Goal: Task Accomplishment & Management: Manage account settings

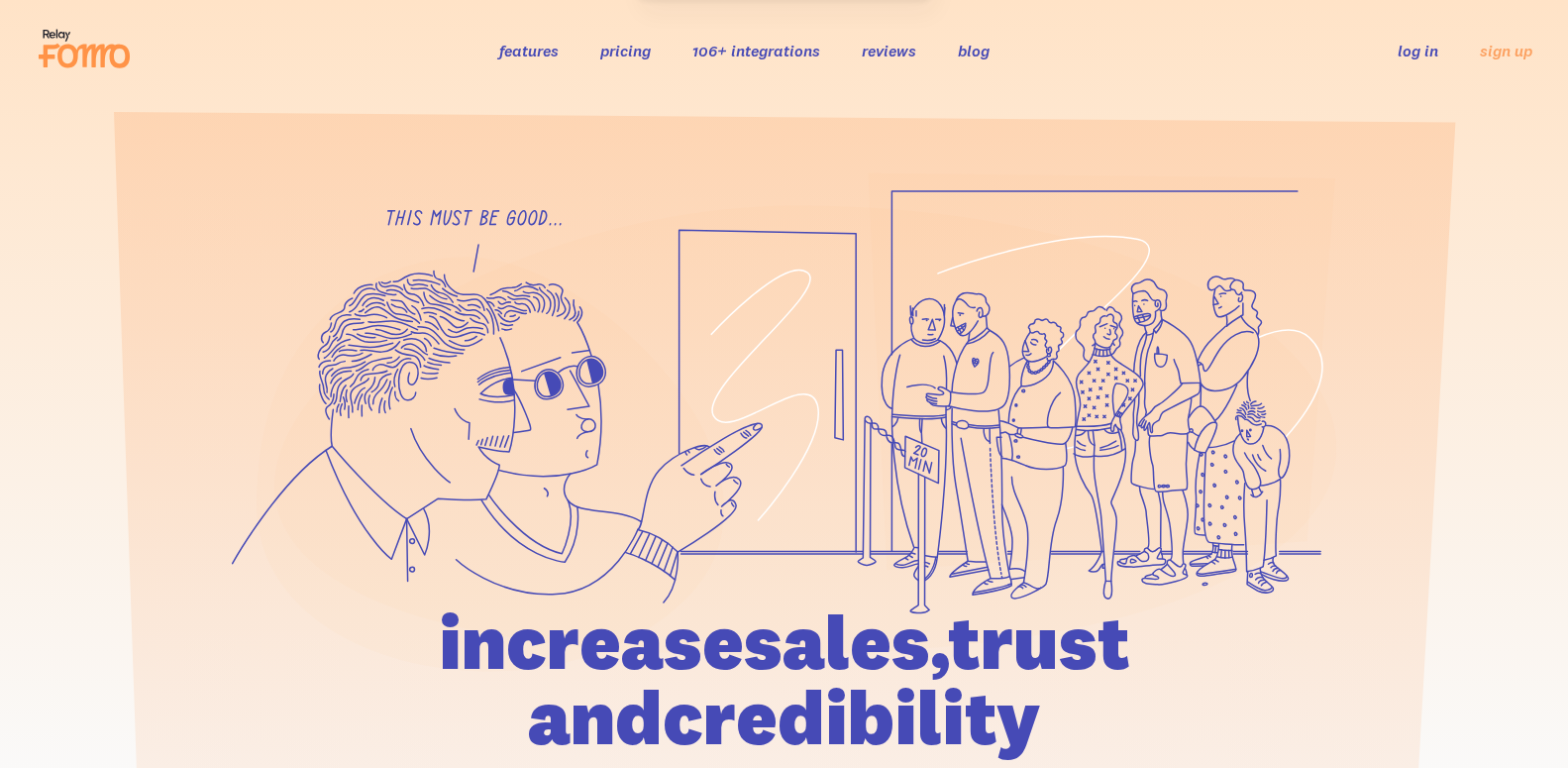
click at [1425, 66] on div "features pricing 106+ integrations reviews blog log in sign up log in sign up" at bounding box center [784, 51] width 1497 height 54
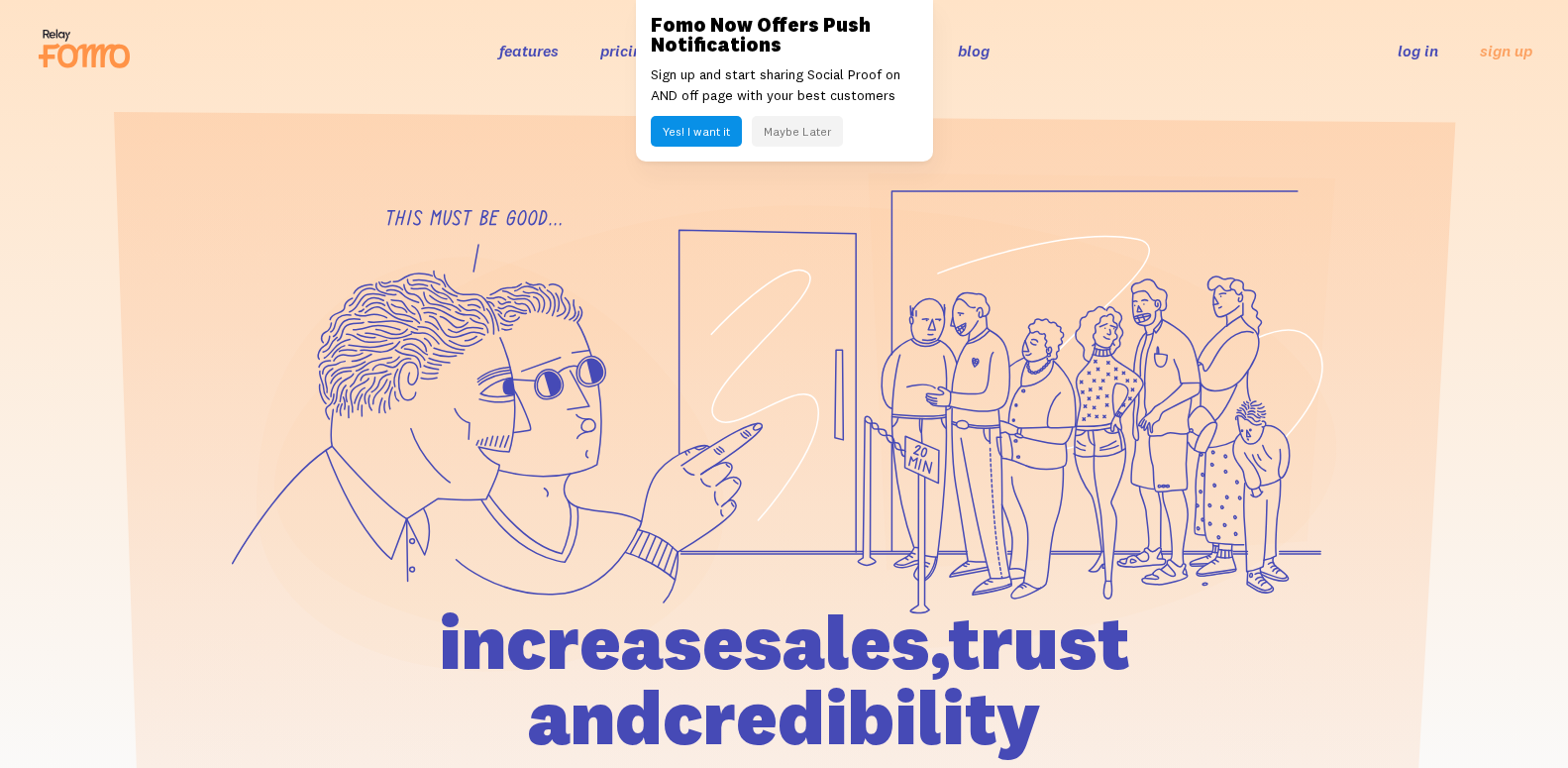
click at [1414, 56] on link "log in" at bounding box center [1417, 51] width 41 height 20
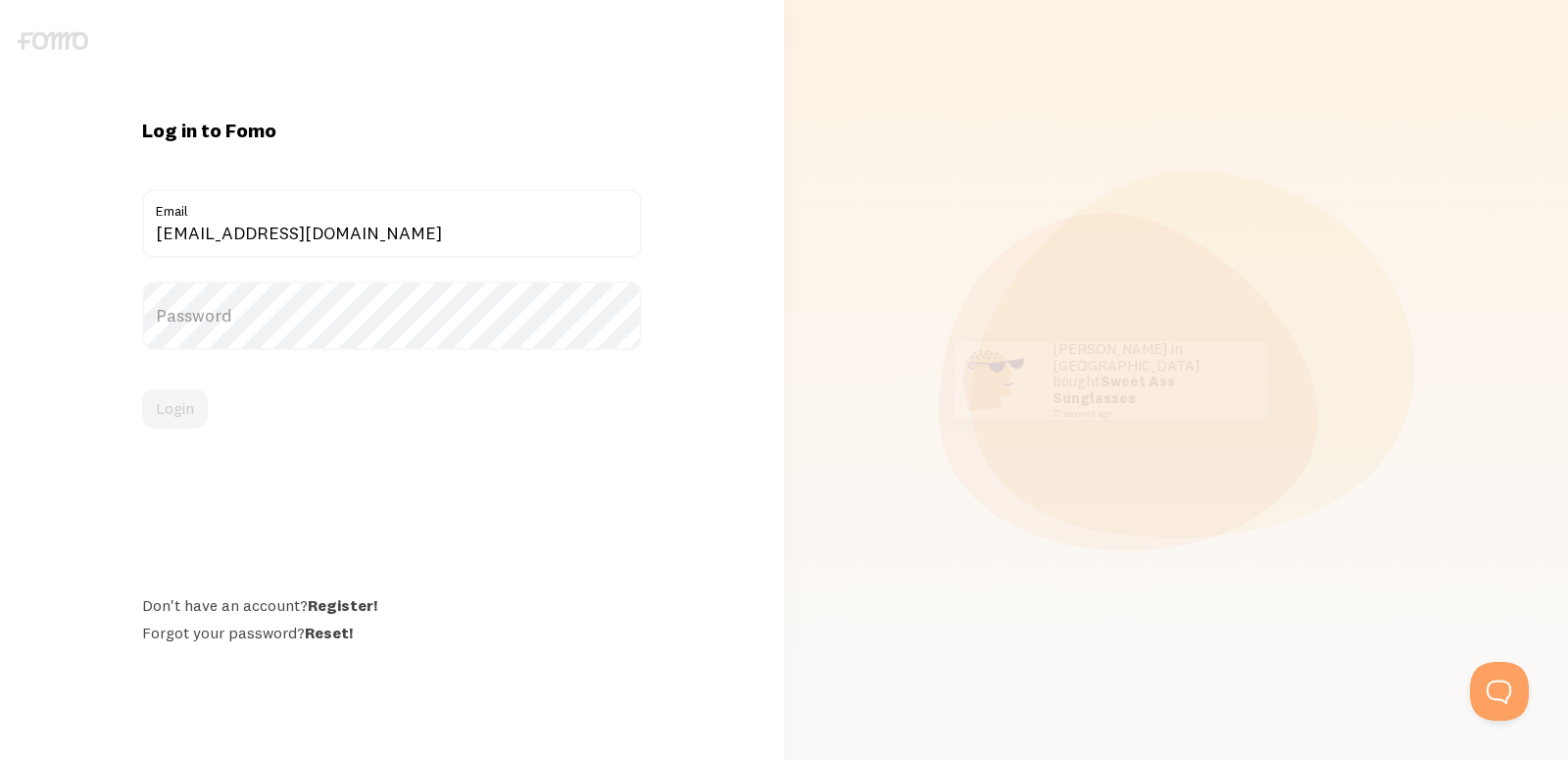
type input "[EMAIL_ADDRESS][DOMAIN_NAME]"
click at [217, 338] on label "Password" at bounding box center [391, 315] width 499 height 68
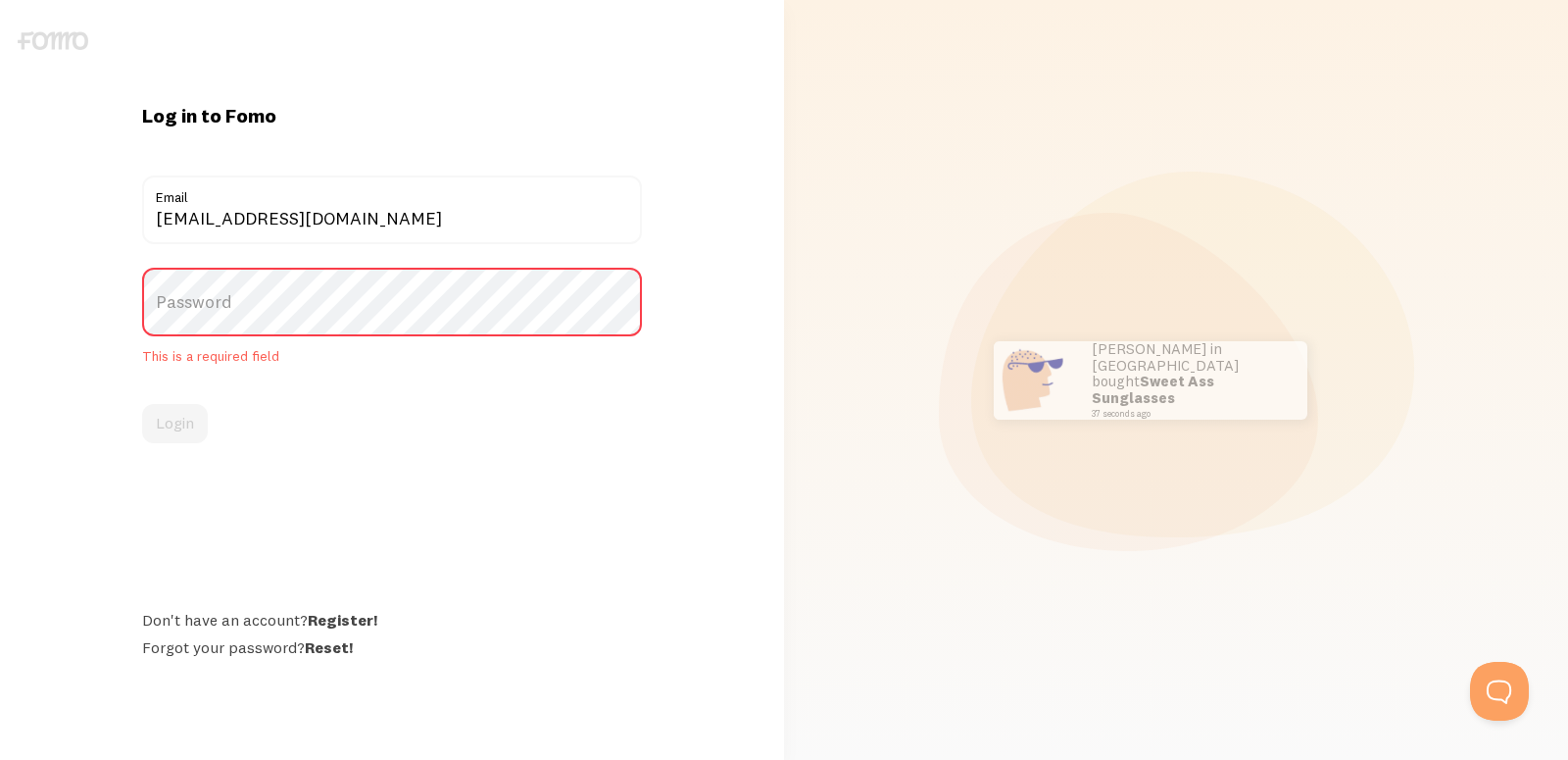
click at [242, 332] on label "Password" at bounding box center [391, 301] width 499 height 68
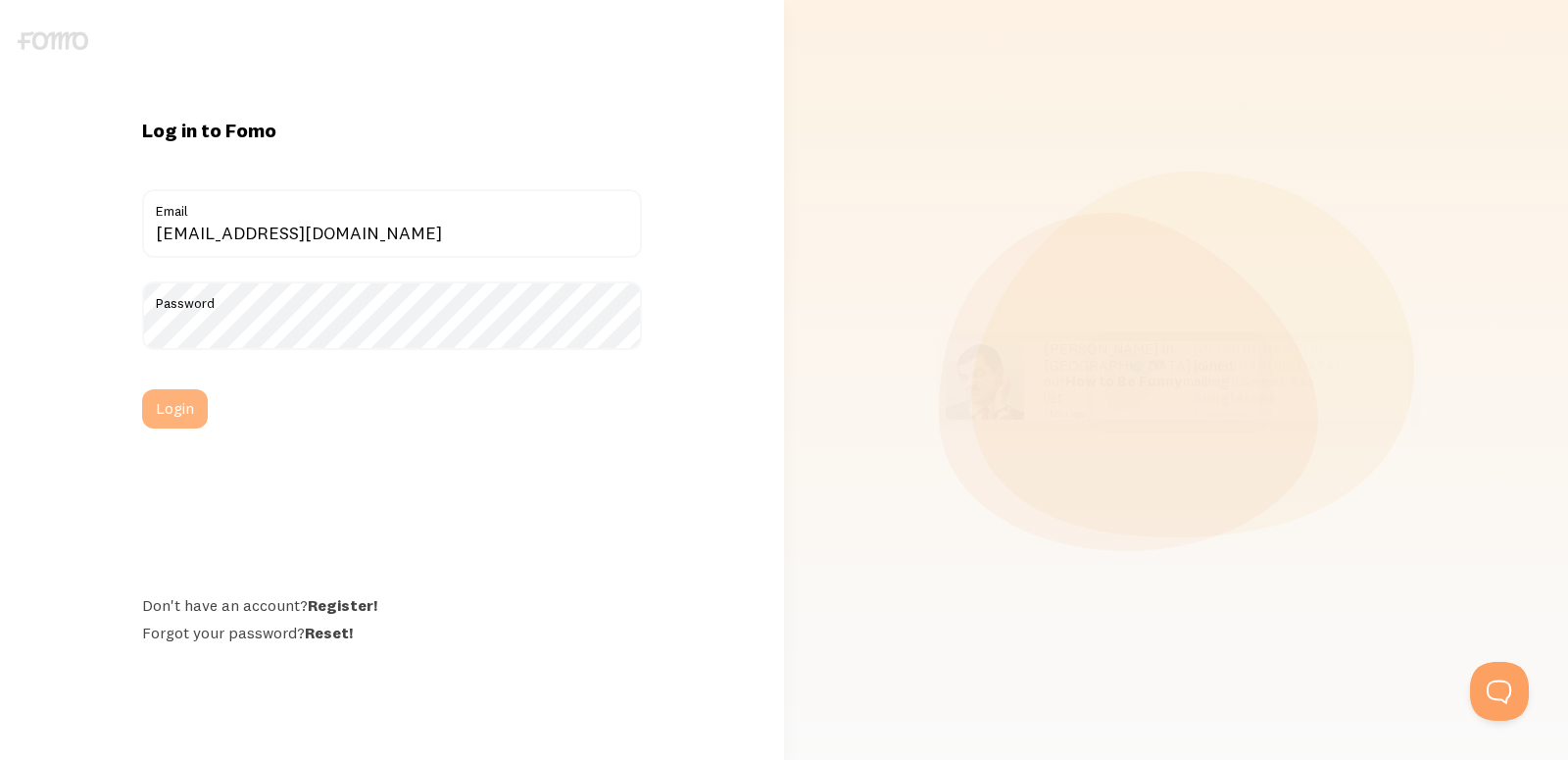
click at [182, 414] on button "Login" at bounding box center [175, 409] width 65 height 40
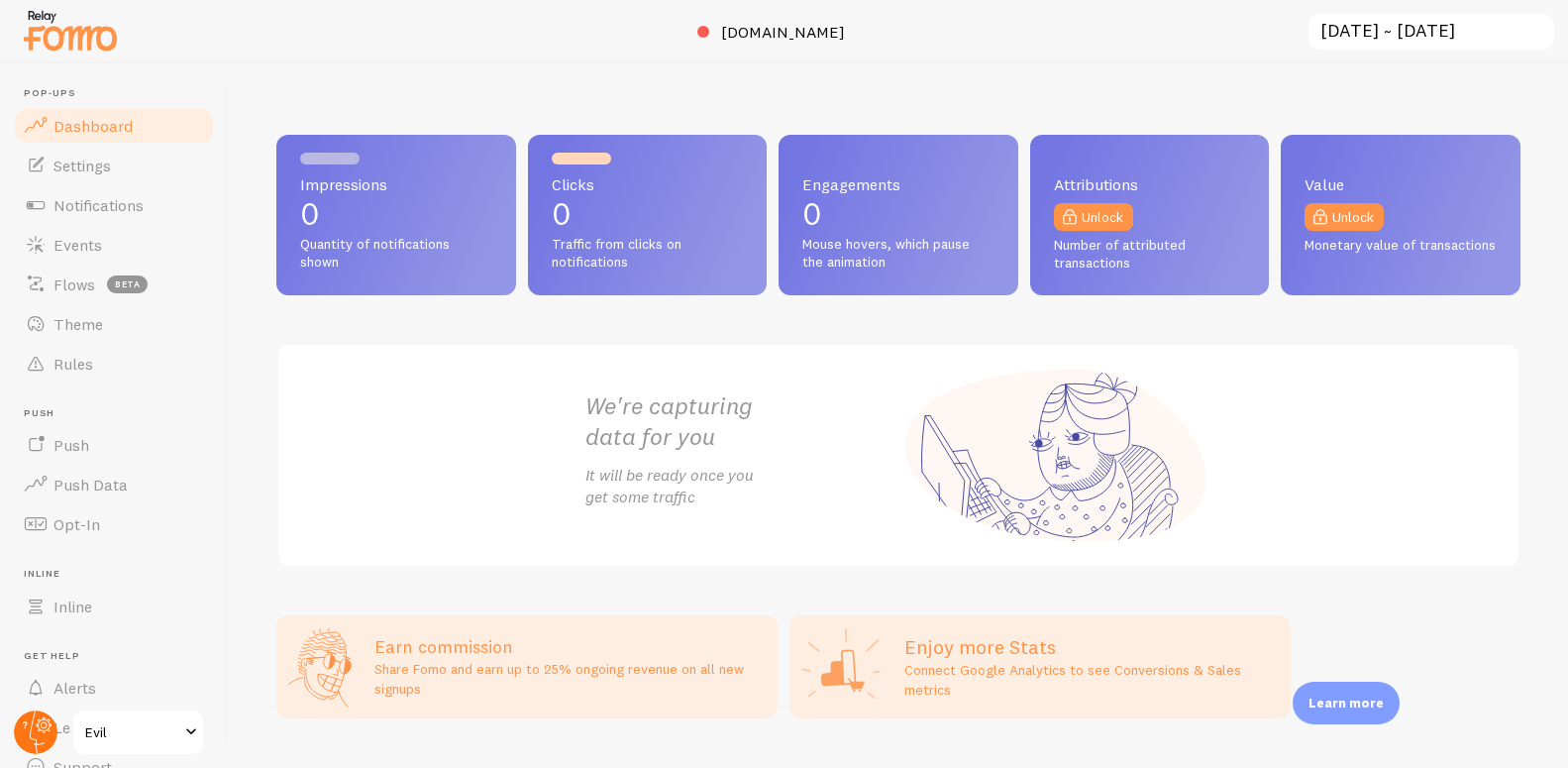
click at [52, 729] on circle at bounding box center [36, 732] width 44 height 44
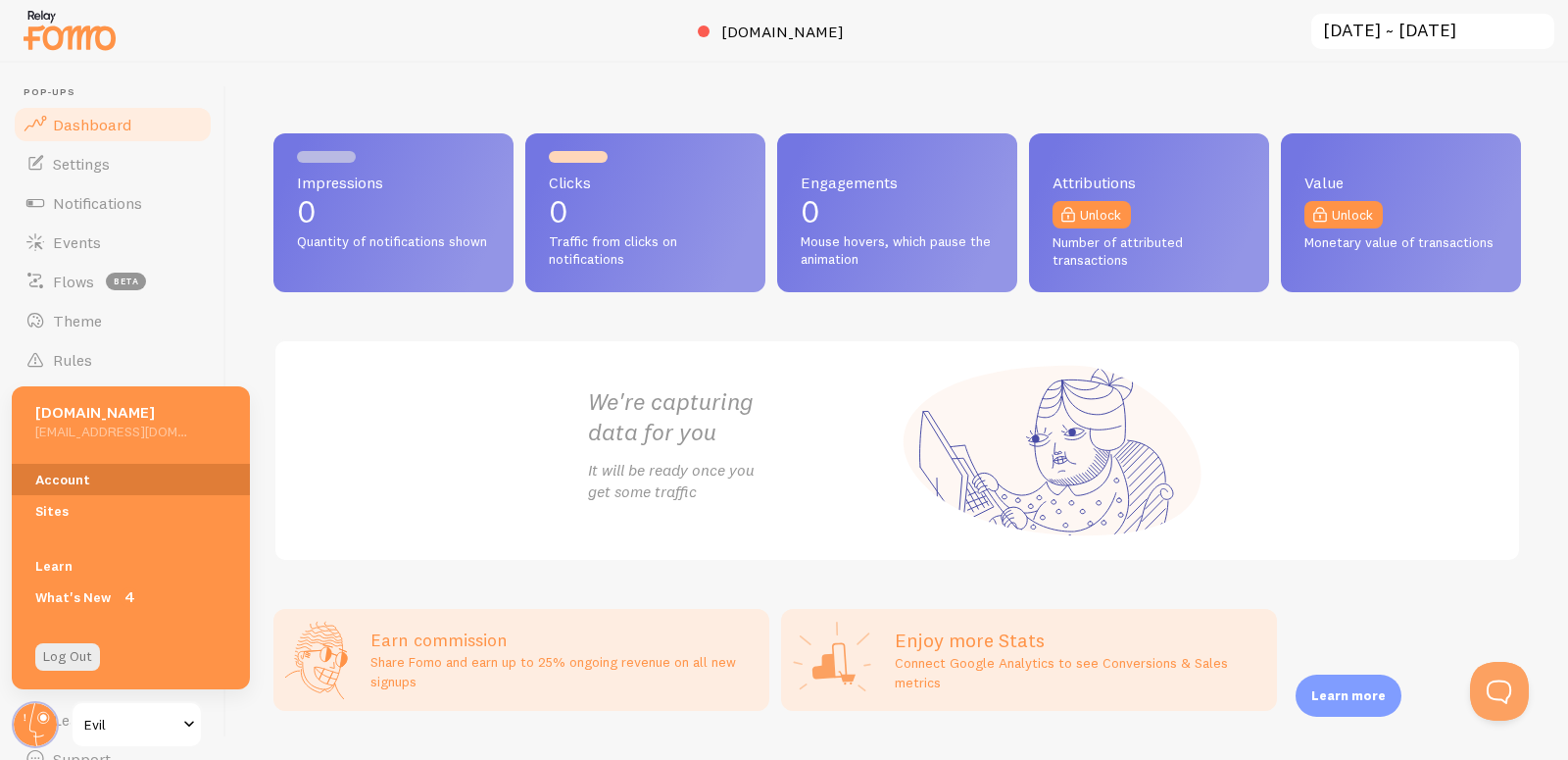
click at [72, 464] on link "Account" at bounding box center [130, 479] width 238 height 32
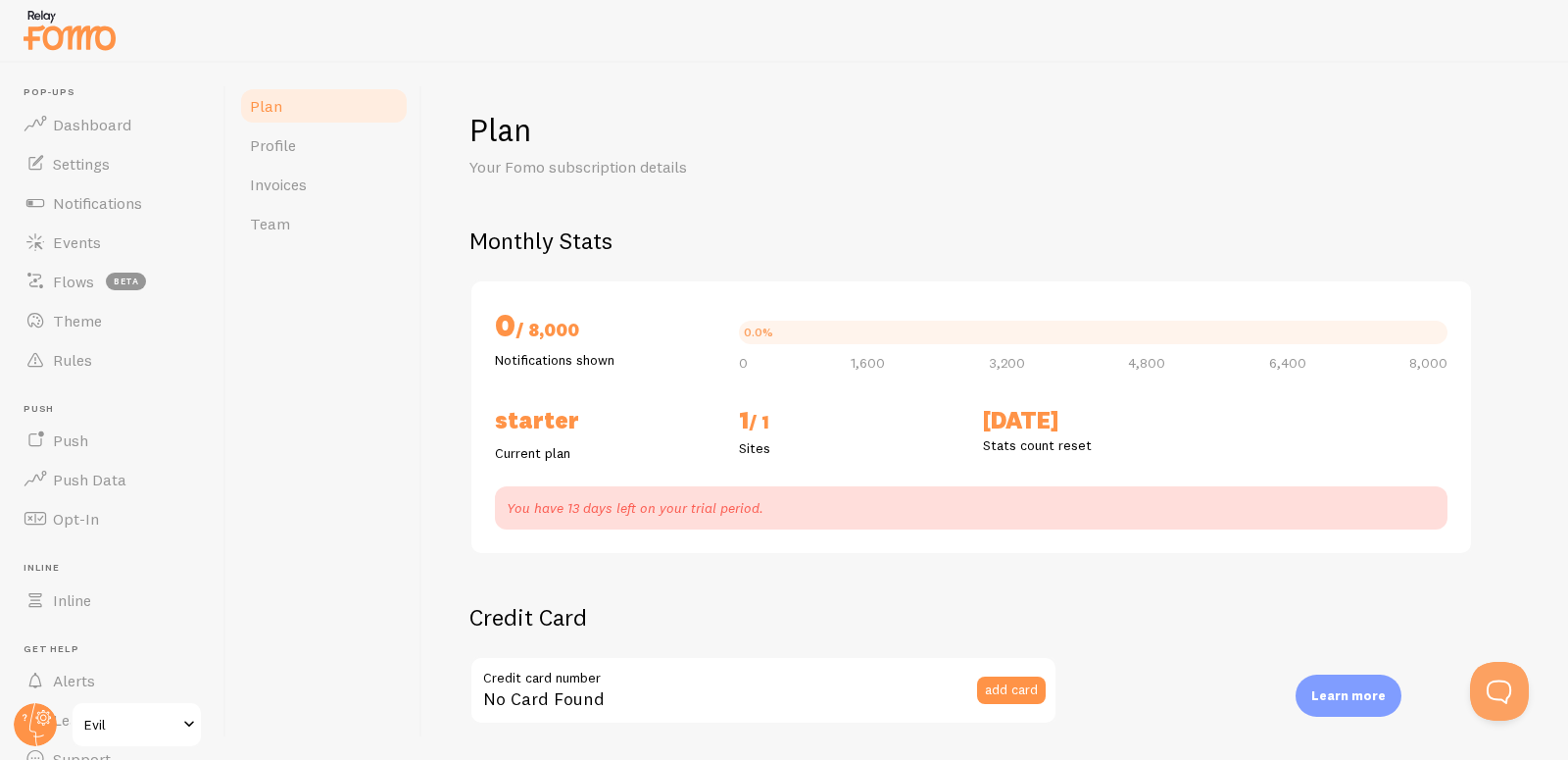
checkbox input "true"
click at [300, 157] on link "Profile" at bounding box center [324, 145] width 172 height 40
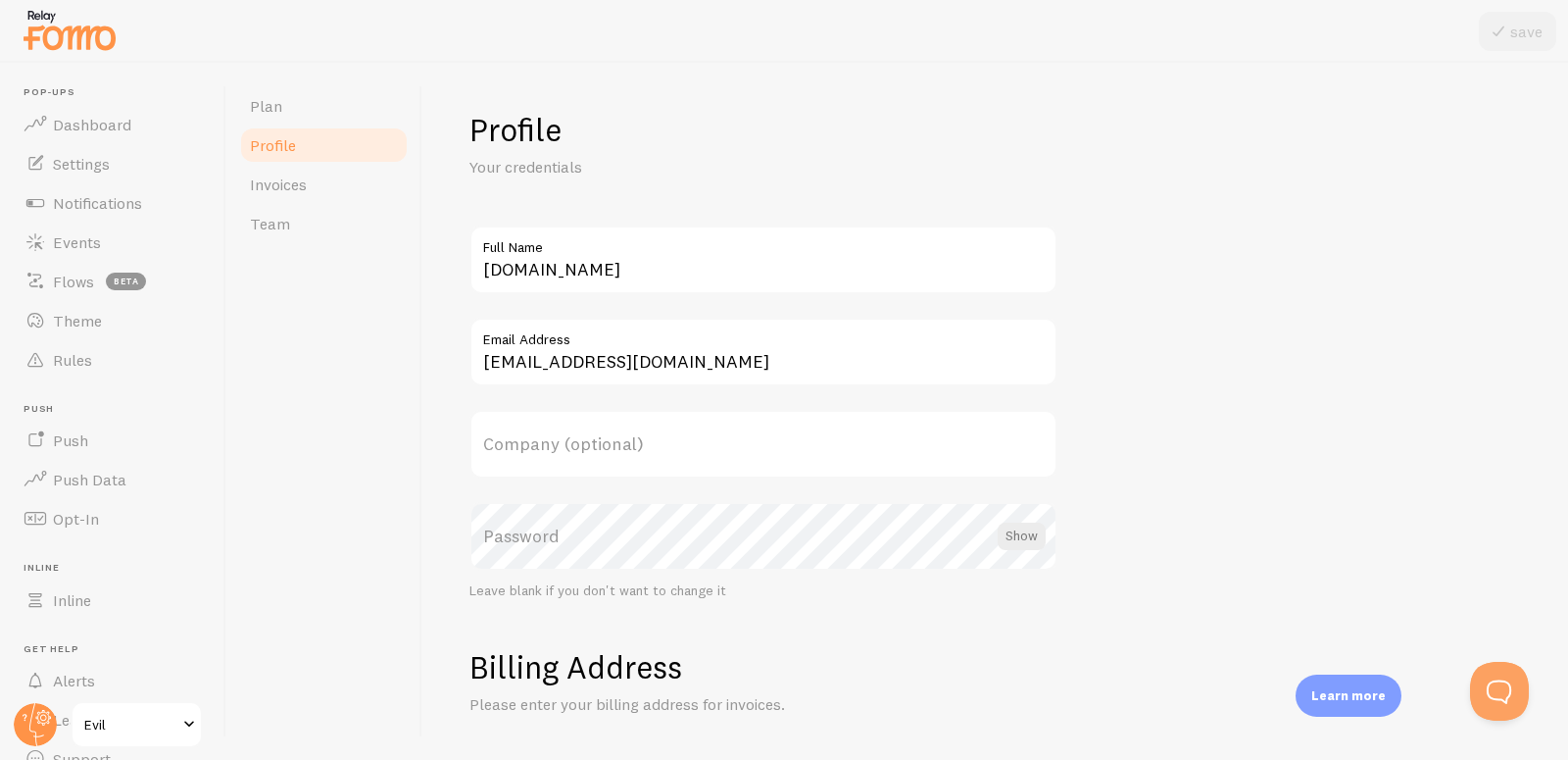
scroll to position [235, 0]
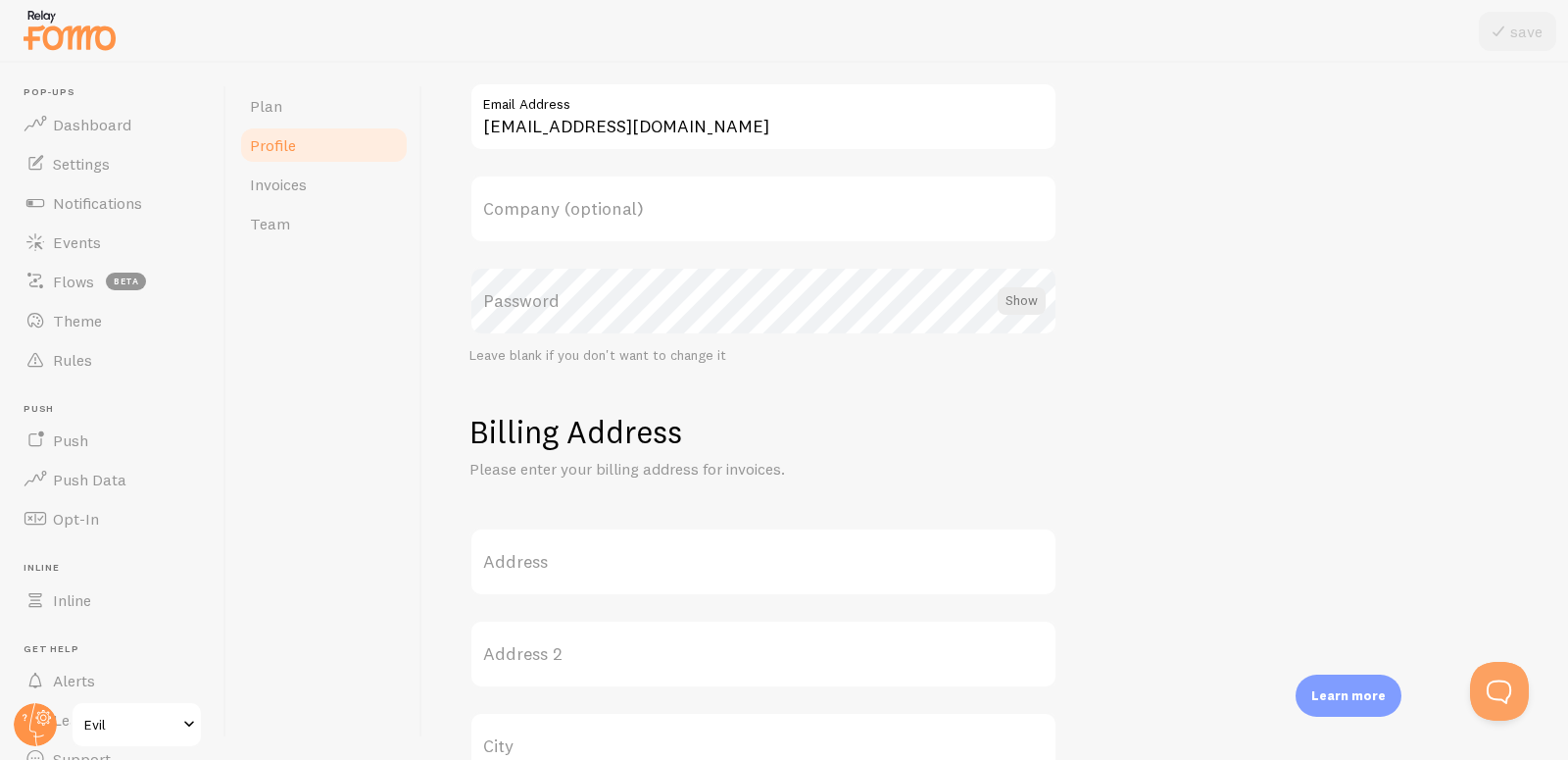
click at [579, 310] on label "Password" at bounding box center [763, 300] width 588 height 68
click at [1538, 25] on button "save" at bounding box center [1518, 32] width 77 height 40
click at [51, 733] on circle at bounding box center [36, 724] width 43 height 43
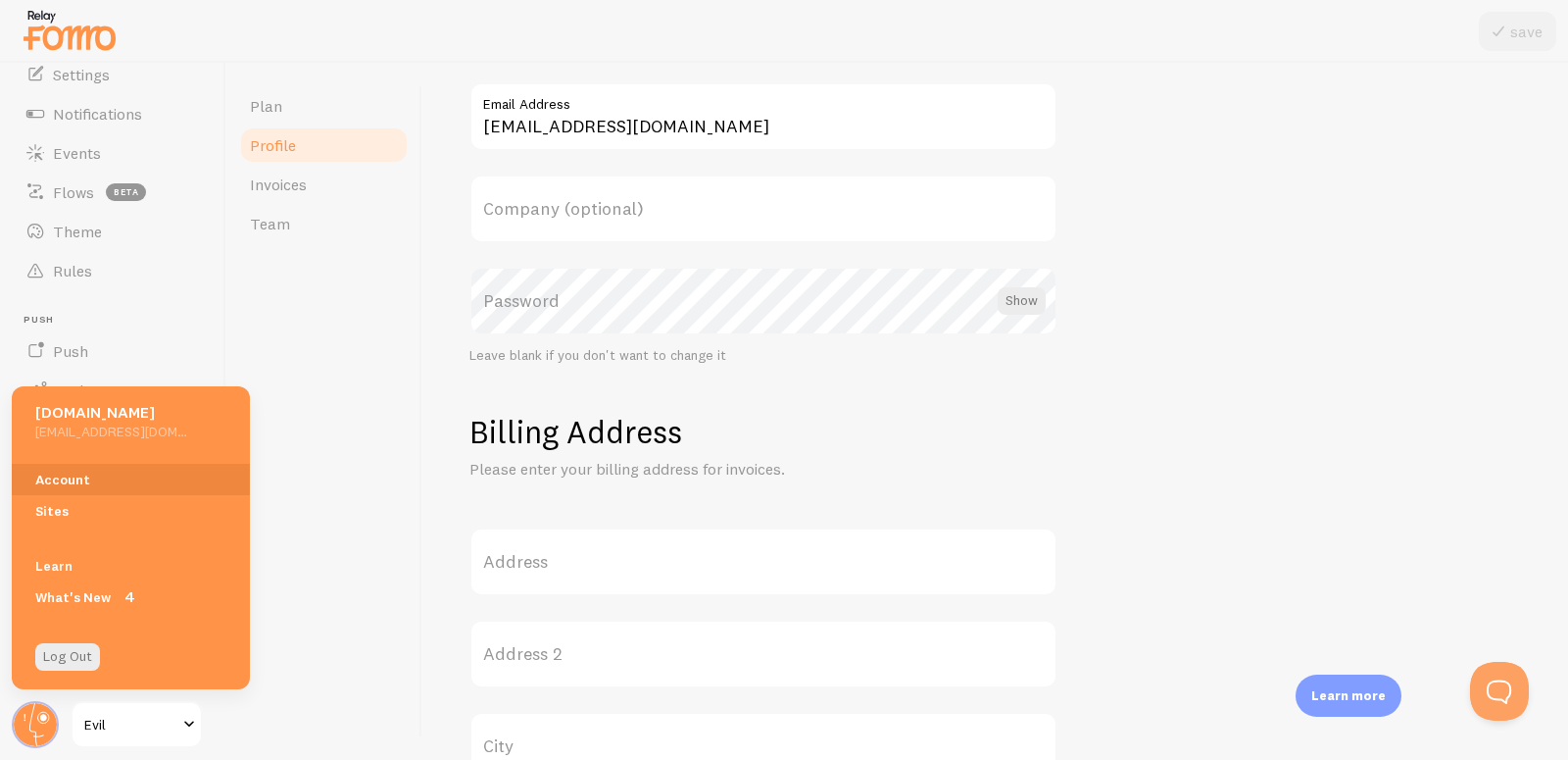
drag, startPoint x: 676, startPoint y: 104, endPoint x: 656, endPoint y: 120, distance: 25.6
click at [656, 120] on div "zararaxs@gmail.com Email Address" at bounding box center [763, 116] width 588 height 68
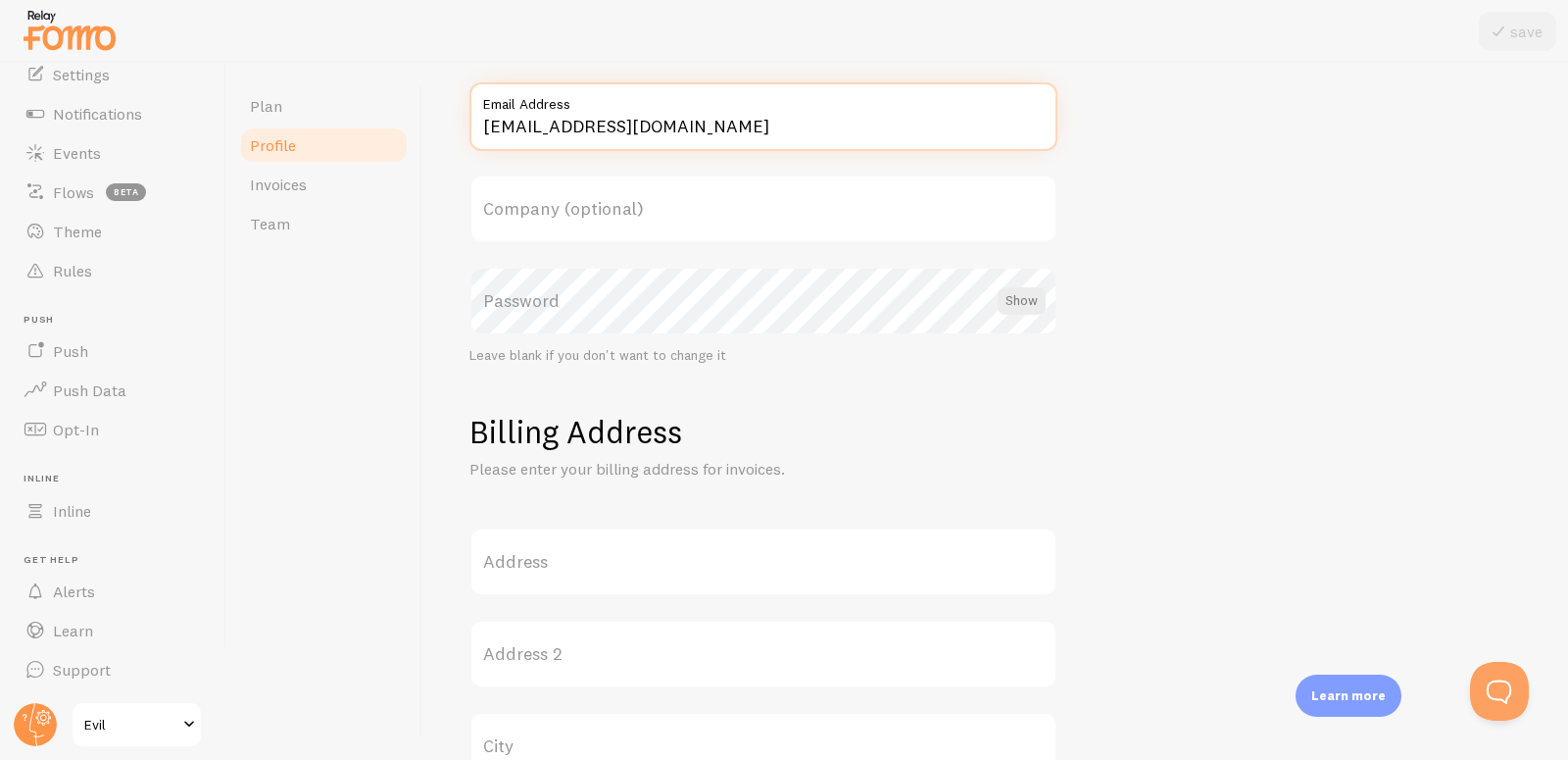
drag, startPoint x: 652, startPoint y: 127, endPoint x: 581, endPoint y: 135, distance: 71.4
click at [581, 135] on input "zararaxs@gmail.com" at bounding box center [763, 116] width 588 height 68
type input "zararaxs@"
